Goal: Task Accomplishment & Management: Use online tool/utility

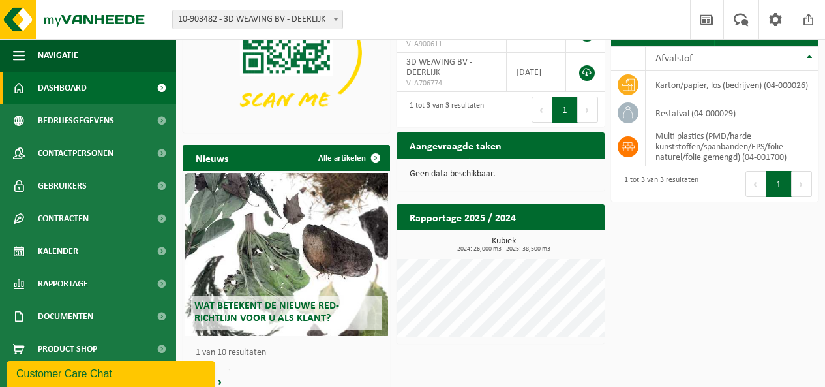
scroll to position [145, 0]
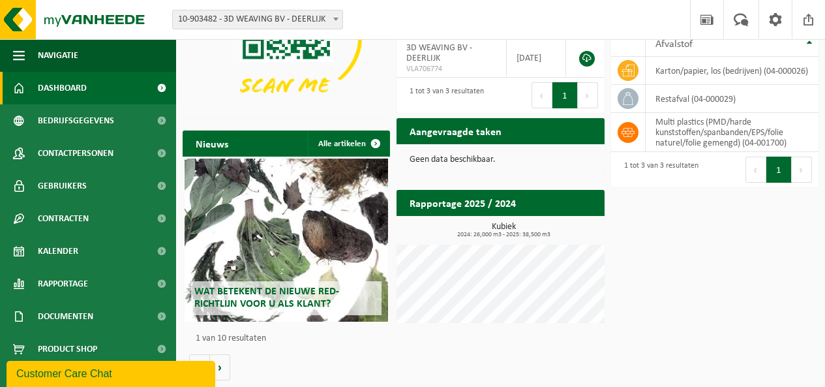
click at [292, 260] on div "Wat betekent de nieuwe RED-richtlijn voor u als klant?" at bounding box center [286, 239] width 203 height 163
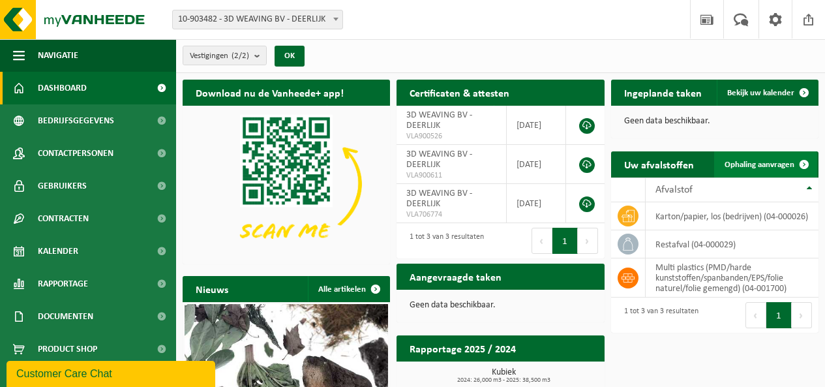
click at [768, 160] on span "Ophaling aanvragen" at bounding box center [760, 164] width 70 height 8
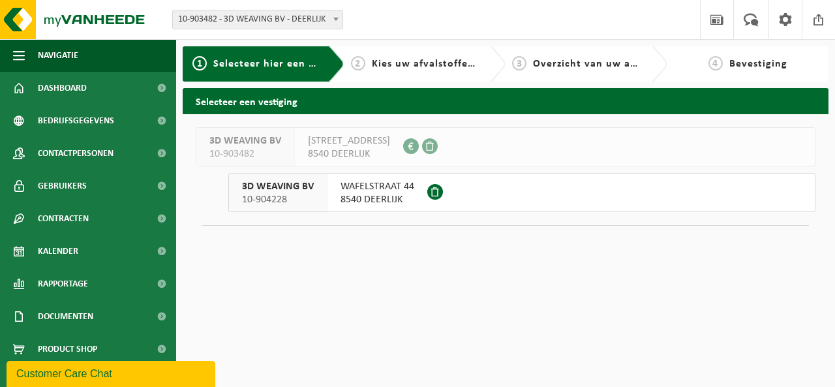
click at [398, 196] on span "8540 DEERLIJK" at bounding box center [377, 199] width 74 height 13
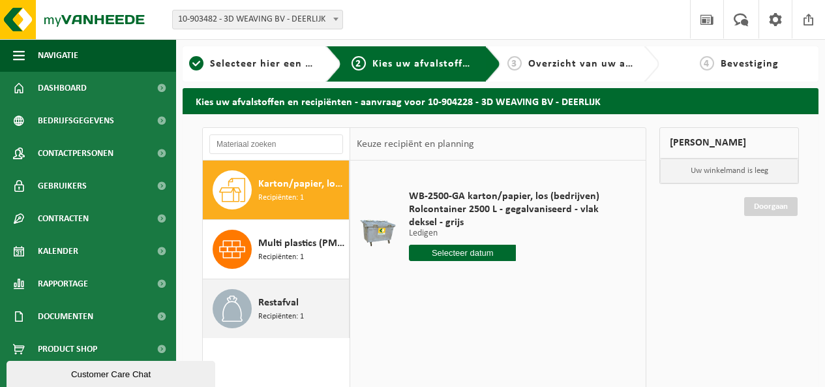
click at [301, 315] on span "Recipiënten: 1" at bounding box center [281, 316] width 46 height 12
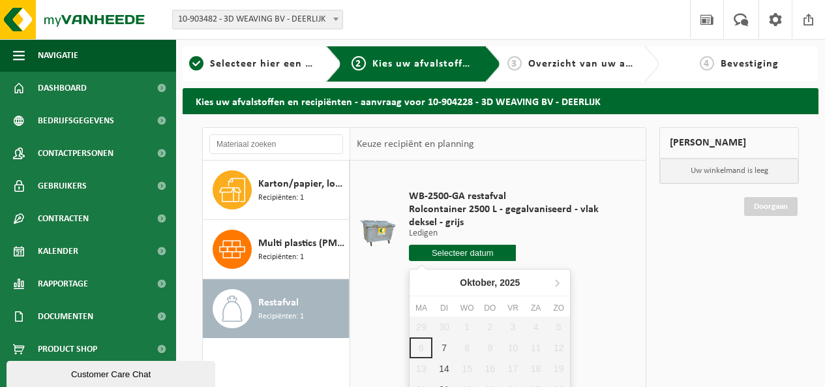
click at [484, 251] on input "text" at bounding box center [462, 253] width 107 height 16
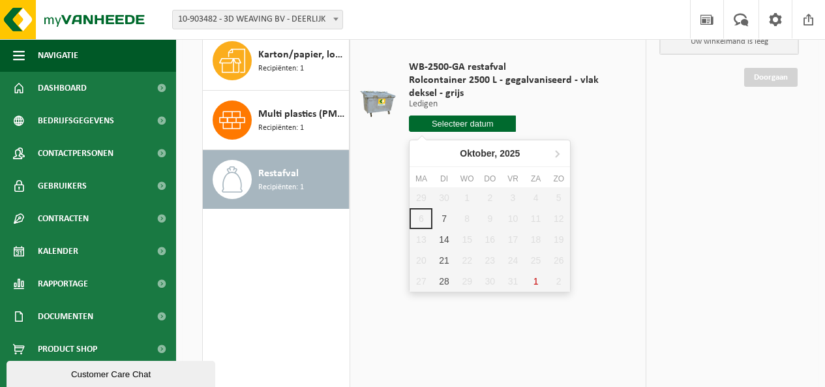
scroll to position [65, 0]
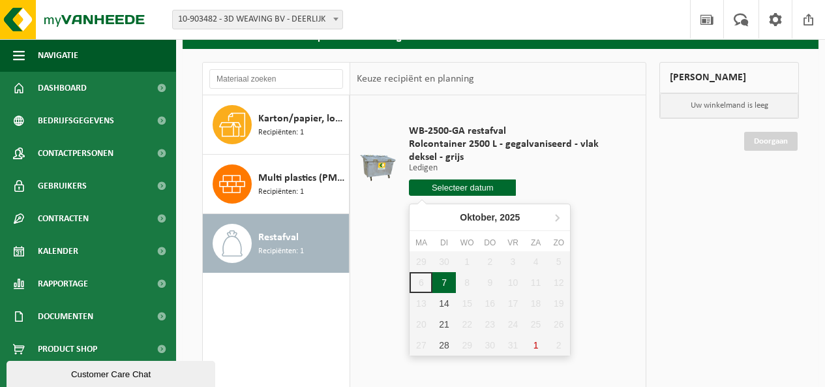
click at [444, 278] on div "7" at bounding box center [443, 282] width 23 height 21
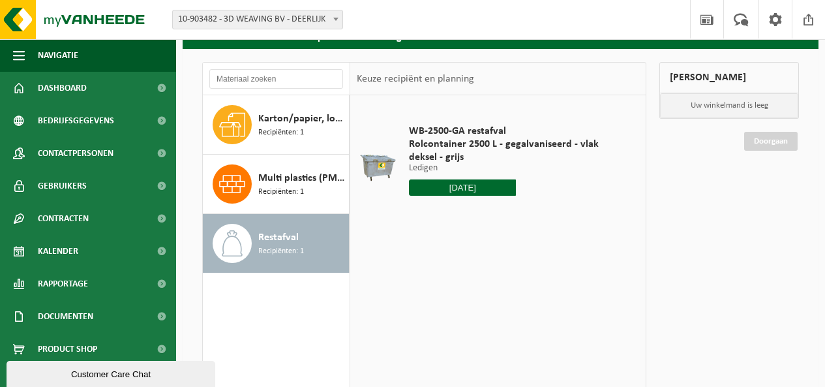
type input "Van 2025-10-07"
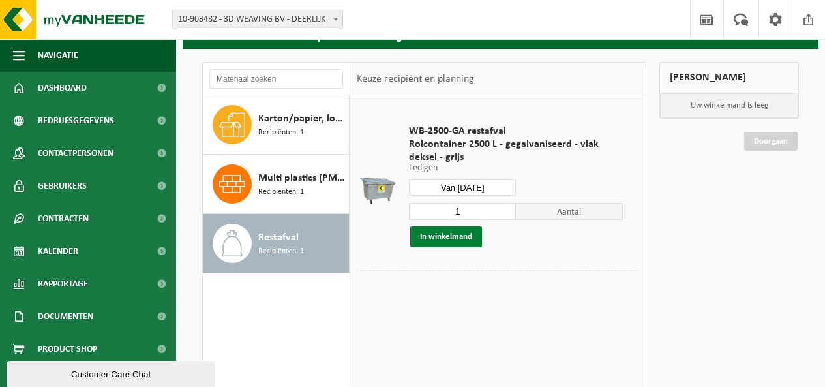
click at [460, 238] on button "In winkelmand" at bounding box center [446, 236] width 72 height 21
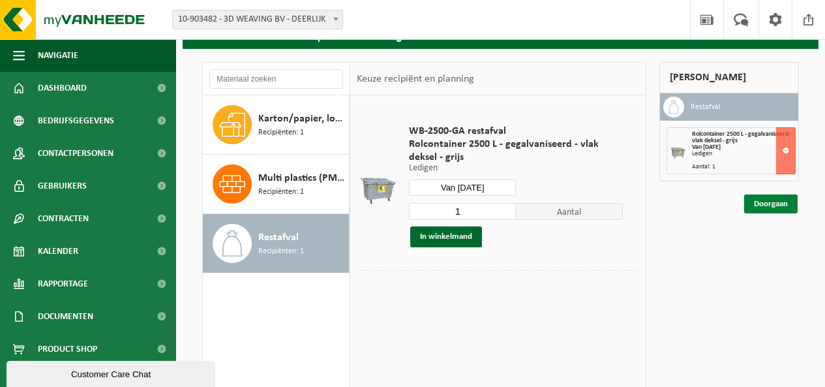
click at [756, 198] on link "Doorgaan" at bounding box center [770, 203] width 53 height 19
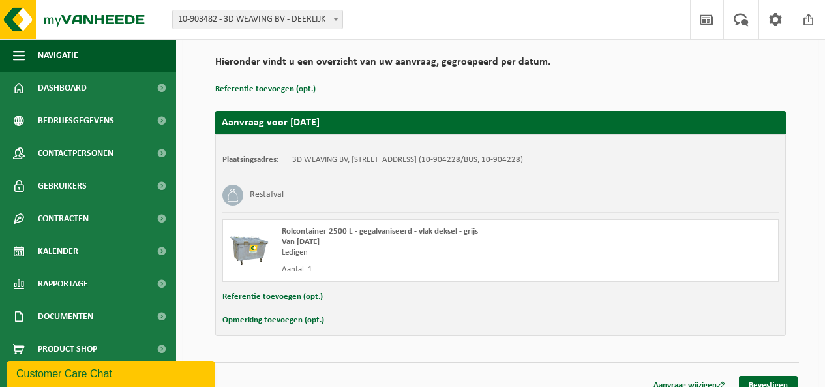
scroll to position [105, 0]
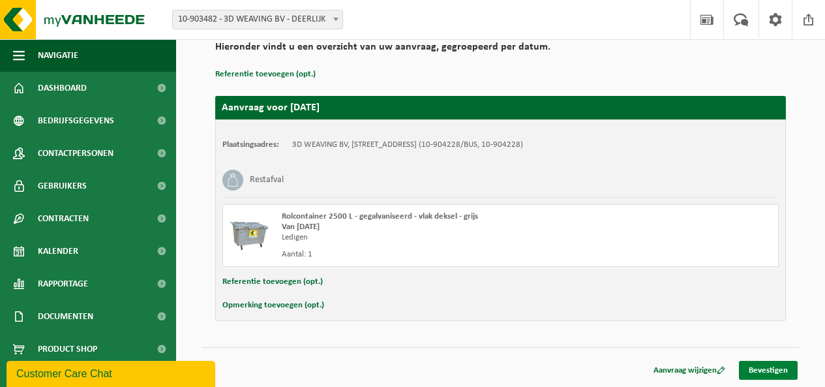
click at [774, 367] on link "Bevestigen" at bounding box center [768, 370] width 59 height 19
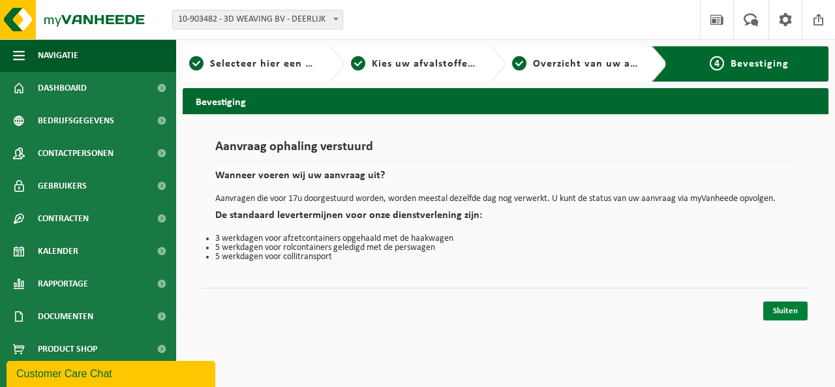
click at [780, 309] on link "Sluiten" at bounding box center [785, 310] width 44 height 19
